Goal: Information Seeking & Learning: Learn about a topic

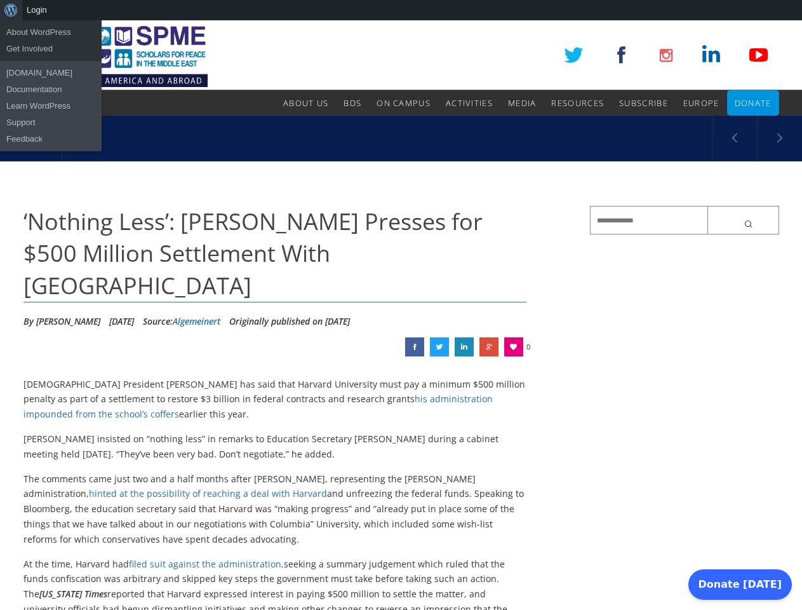
click at [401, 10] on div "About WordPress About WordPress Get Involved [DOMAIN_NAME] Documentation Learn …" at bounding box center [401, 10] width 802 height 20
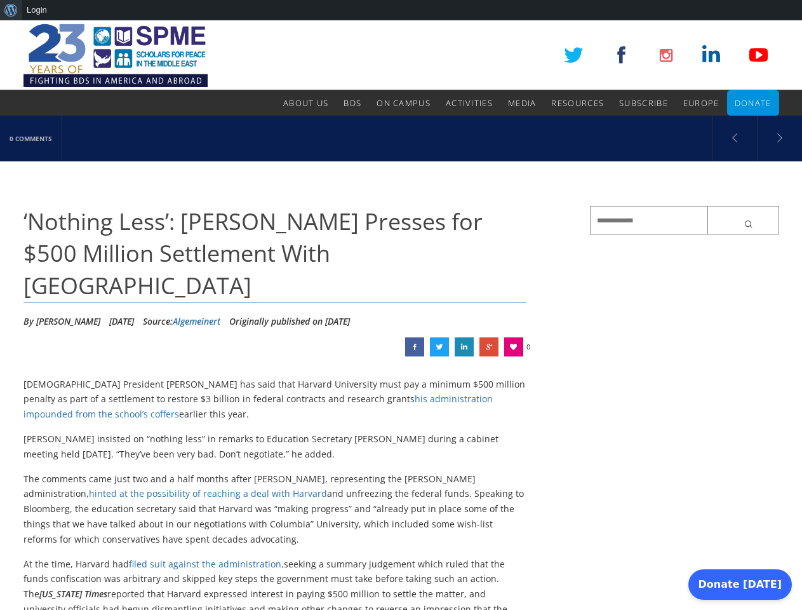
click at [514, 337] on link at bounding box center [513, 346] width 19 height 19
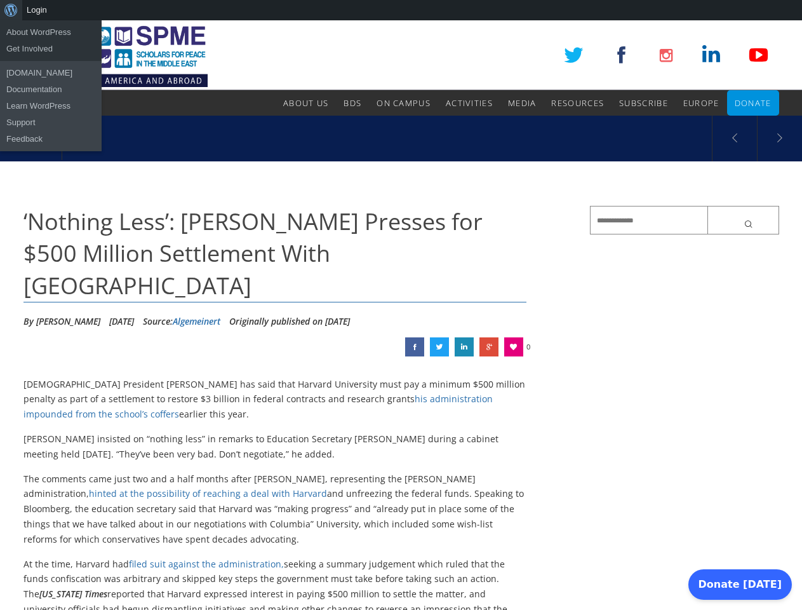
click at [401, 10] on div "About WordPress About WordPress Get Involved WordPress.org Documentation Learn …" at bounding box center [401, 10] width 802 height 20
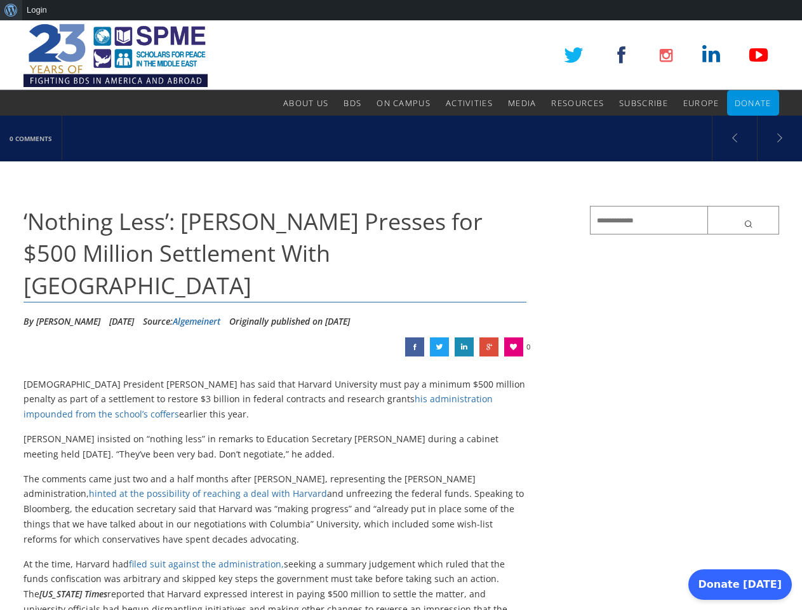
click at [514, 337] on link at bounding box center [513, 346] width 19 height 19
